Goal: Information Seeking & Learning: Check status

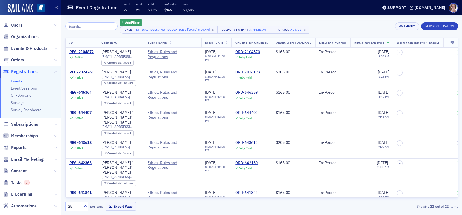
scroll to position [27, 0]
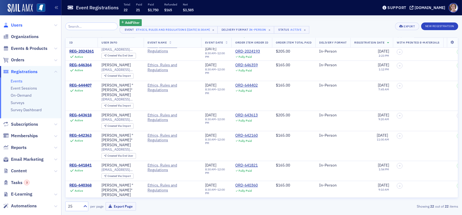
click at [16, 25] on span "Users" at bounding box center [17, 25] width 12 height 6
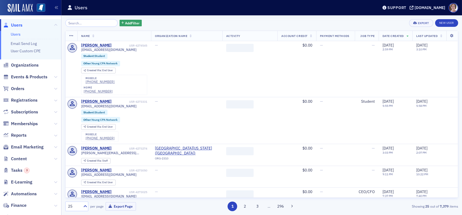
click at [80, 25] on input "search" at bounding box center [91, 23] width 52 height 8
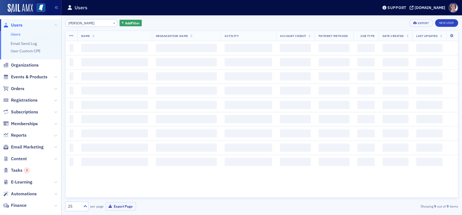
type input "[PERSON_NAME]"
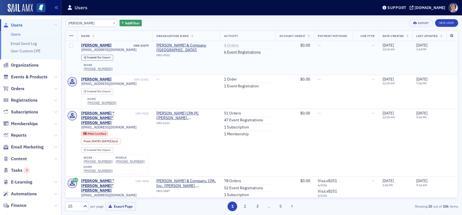
click at [229, 45] on link "4 Orders" at bounding box center [231, 45] width 15 height 5
click at [227, 80] on link "1 Order" at bounding box center [230, 79] width 13 height 5
click at [227, 44] on link "4 Orders" at bounding box center [231, 45] width 15 height 5
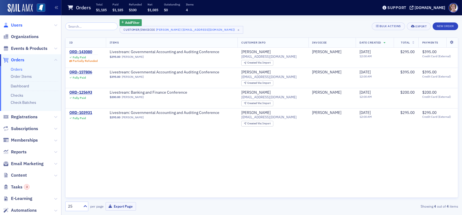
click at [16, 26] on span "Users" at bounding box center [17, 25] width 12 height 6
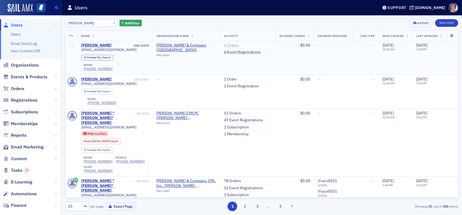
click at [227, 45] on link "4 Orders" at bounding box center [231, 45] width 15 height 5
click at [16, 24] on span "Users" at bounding box center [17, 25] width 12 height 6
drag, startPoint x: 94, startPoint y: 23, endPoint x: 16, endPoint y: 21, distance: 77.9
click at [16, 21] on div "Users Users Email Send Log User Custom CPE Organizations Events & Products Orde…" at bounding box center [231, 107] width 462 height 215
